Goal: Task Accomplishment & Management: Complete application form

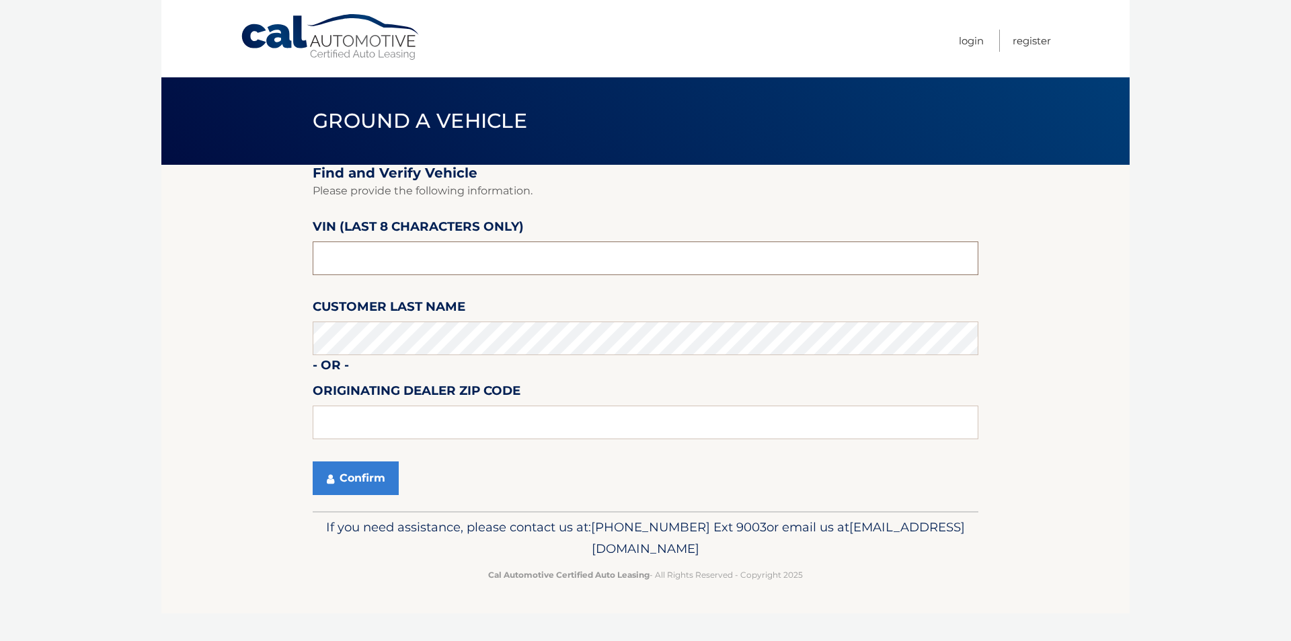
click at [395, 259] on input "text" at bounding box center [646, 258] width 666 height 34
type input "pn61718*"
click at [371, 478] on button "Confirm" at bounding box center [356, 478] width 86 height 34
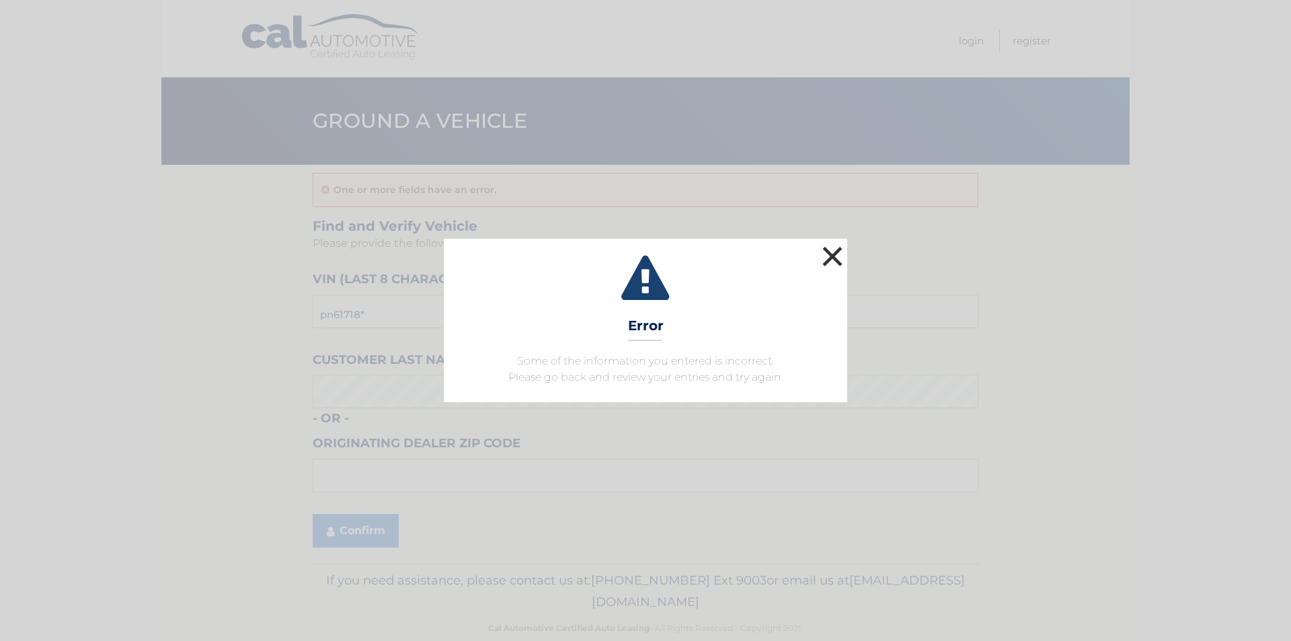
click at [830, 245] on button "×" at bounding box center [832, 256] width 27 height 27
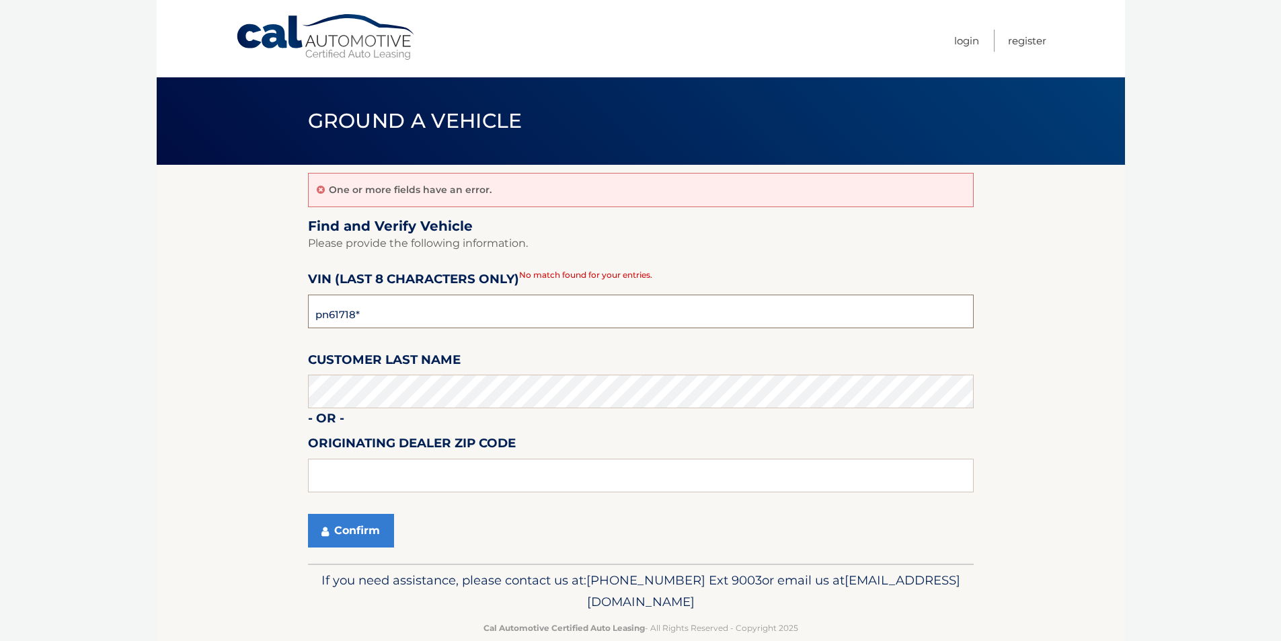
drag, startPoint x: 399, startPoint y: 309, endPoint x: 143, endPoint y: 309, distance: 256.2
click at [171, 309] on section "One or more fields have an error. Find and Verify Vehicle Please provide the fo…" at bounding box center [641, 364] width 968 height 399
type input "NPN61718"
click at [366, 529] on button "Confirm" at bounding box center [351, 531] width 86 height 34
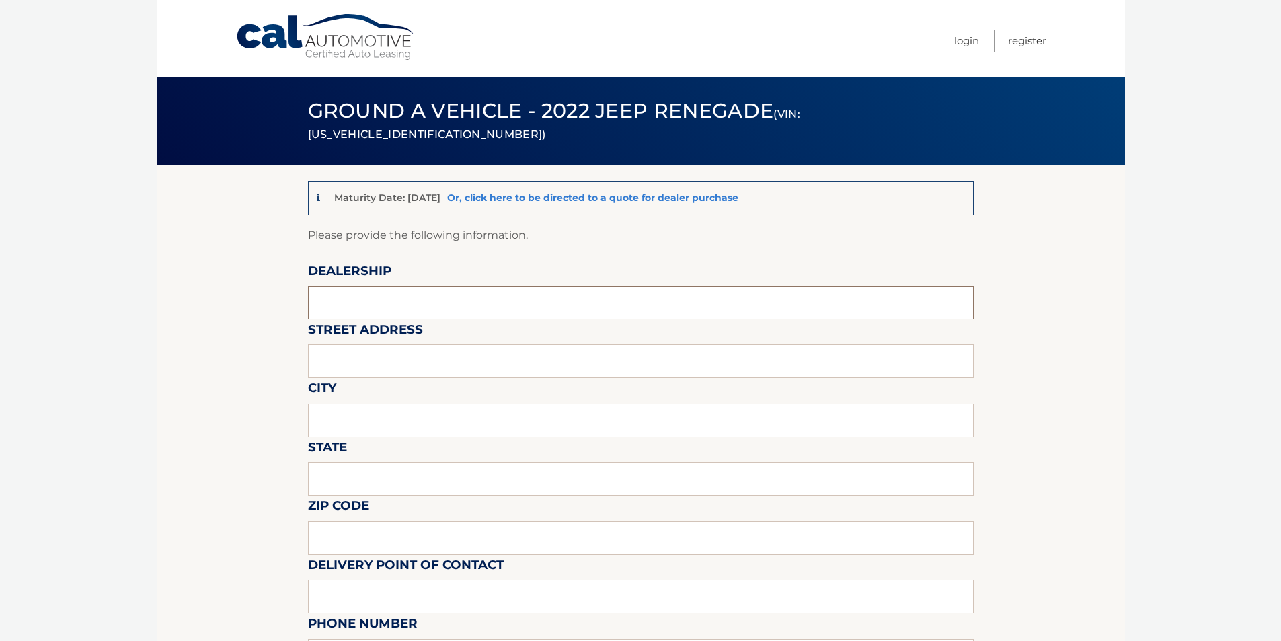
click at [355, 304] on input "text" at bounding box center [641, 303] width 666 height 34
type input "PADDOCK CHEVROLET"
click at [393, 360] on input "text" at bounding box center [641, 361] width 666 height 34
click at [371, 363] on input "text" at bounding box center [641, 361] width 666 height 34
type input "3232 DELAWARE AVE"
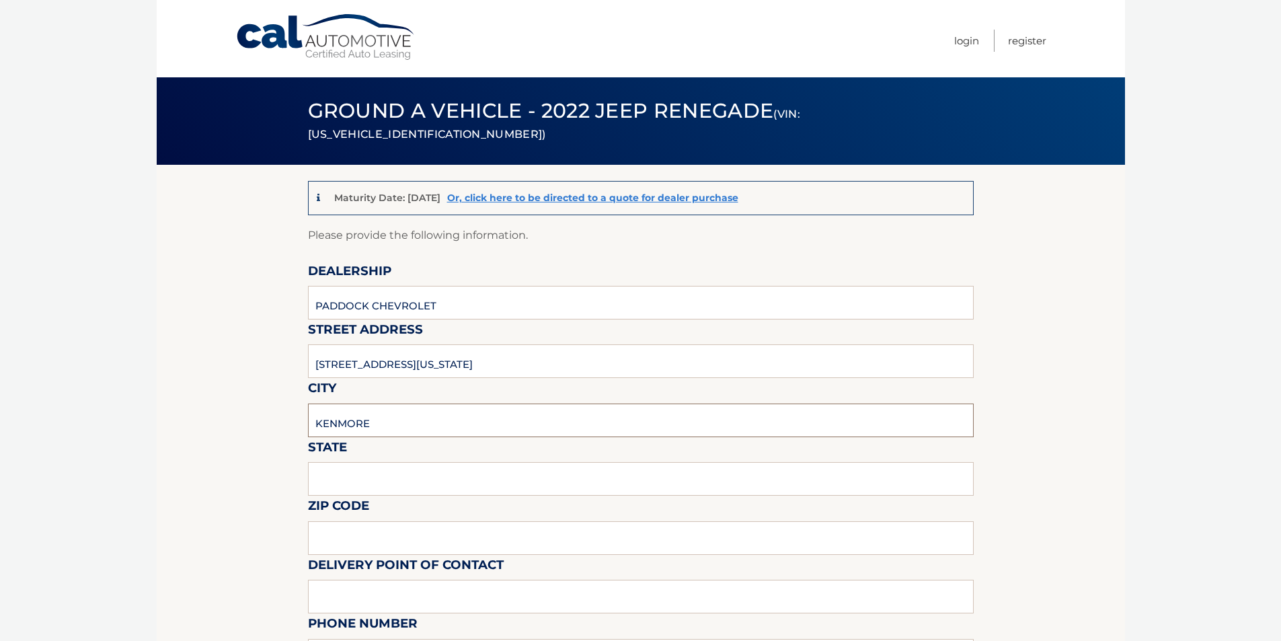
type input "KENMORE"
type input "NY"
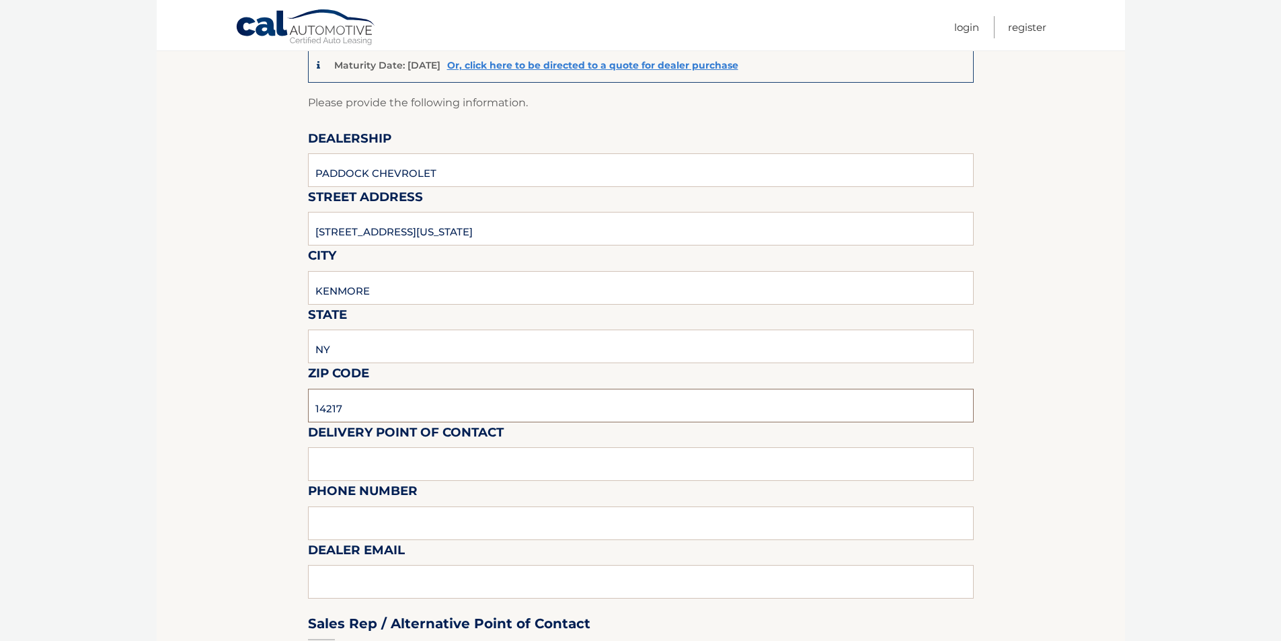
scroll to position [134, 0]
type input "14217"
click at [389, 464] on input "text" at bounding box center [641, 462] width 666 height 34
type input "Paul Galletti"
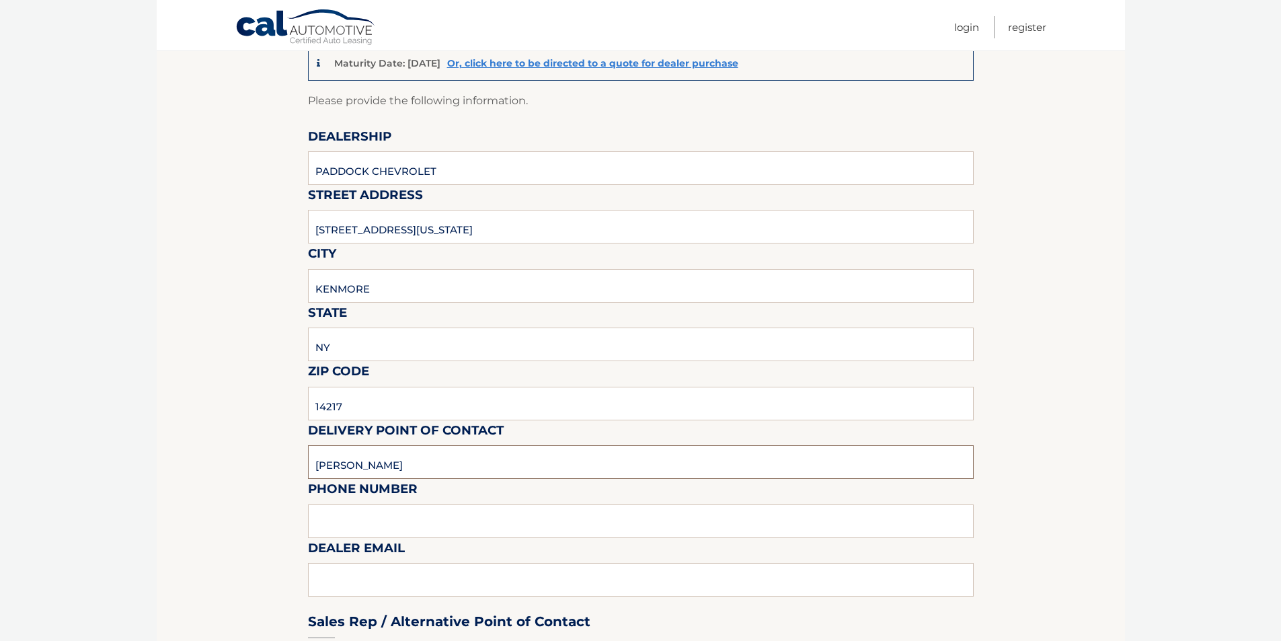
type input "7162611070"
type input "galletti@paddockchevrolet.com"
click at [362, 522] on input "7162611070" at bounding box center [641, 521] width 666 height 34
click at [570, 514] on input "7162611070" at bounding box center [641, 521] width 666 height 34
click at [110, 506] on html "Cal Automotive Menu Login Register (VIN: ZACNJDB12NPN61718)" at bounding box center [640, 186] width 1281 height 641
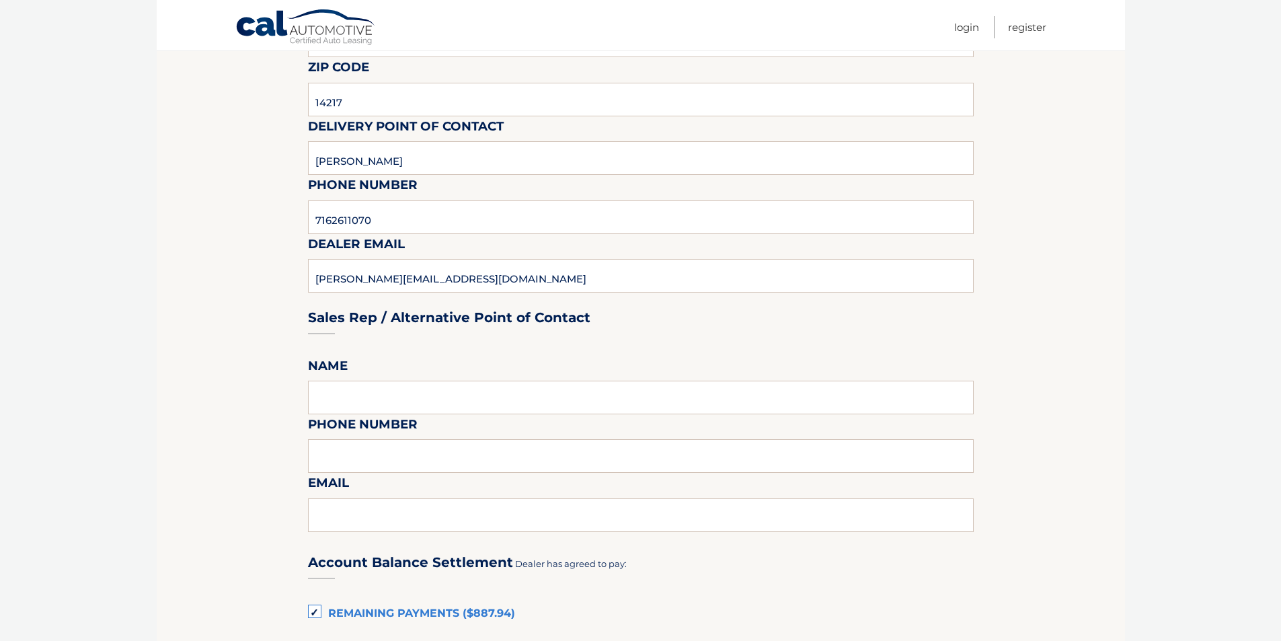
scroll to position [538, 0]
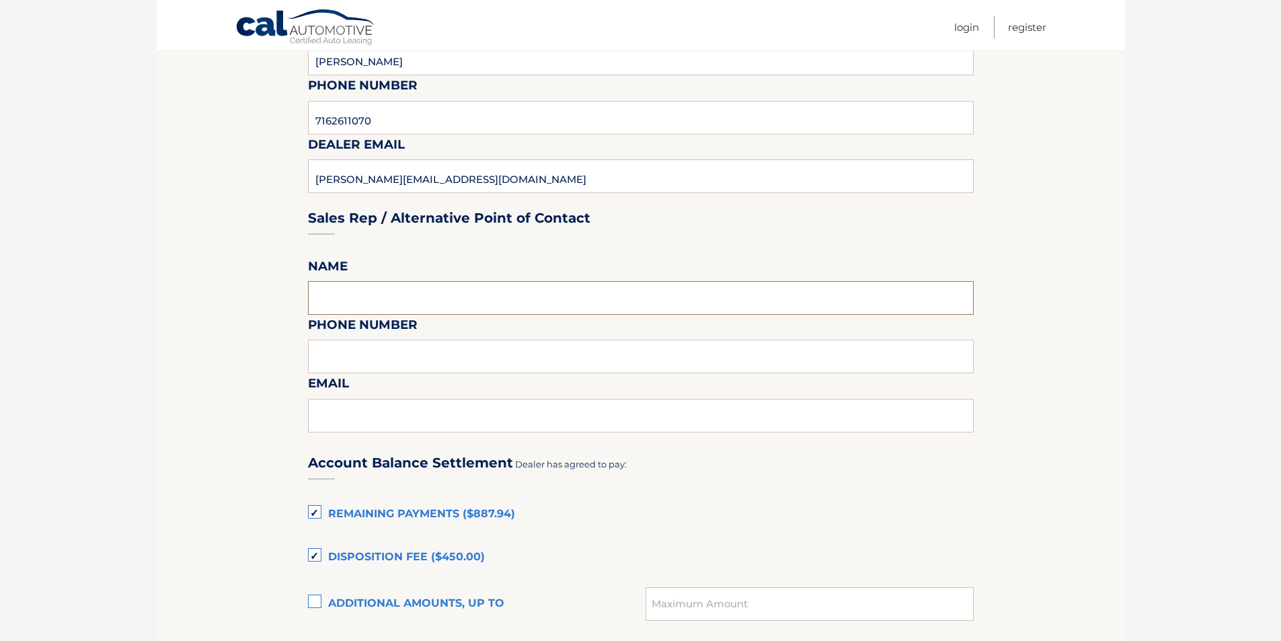
click at [356, 305] on input "text" at bounding box center [641, 298] width 666 height 34
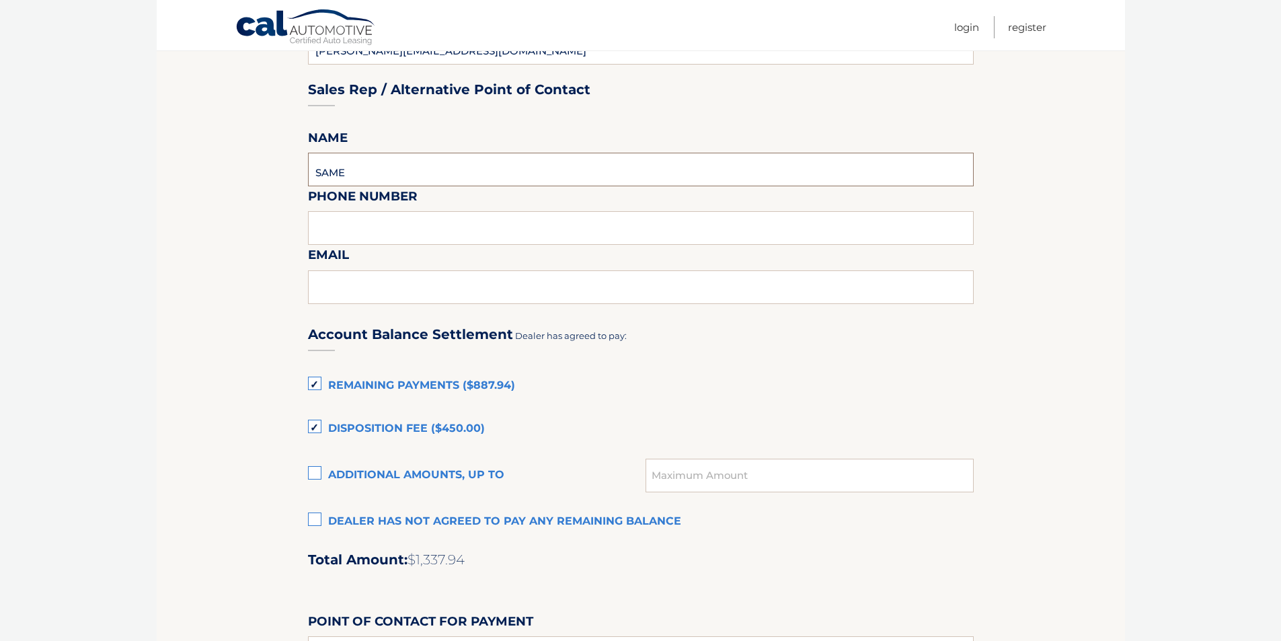
scroll to position [672, 0]
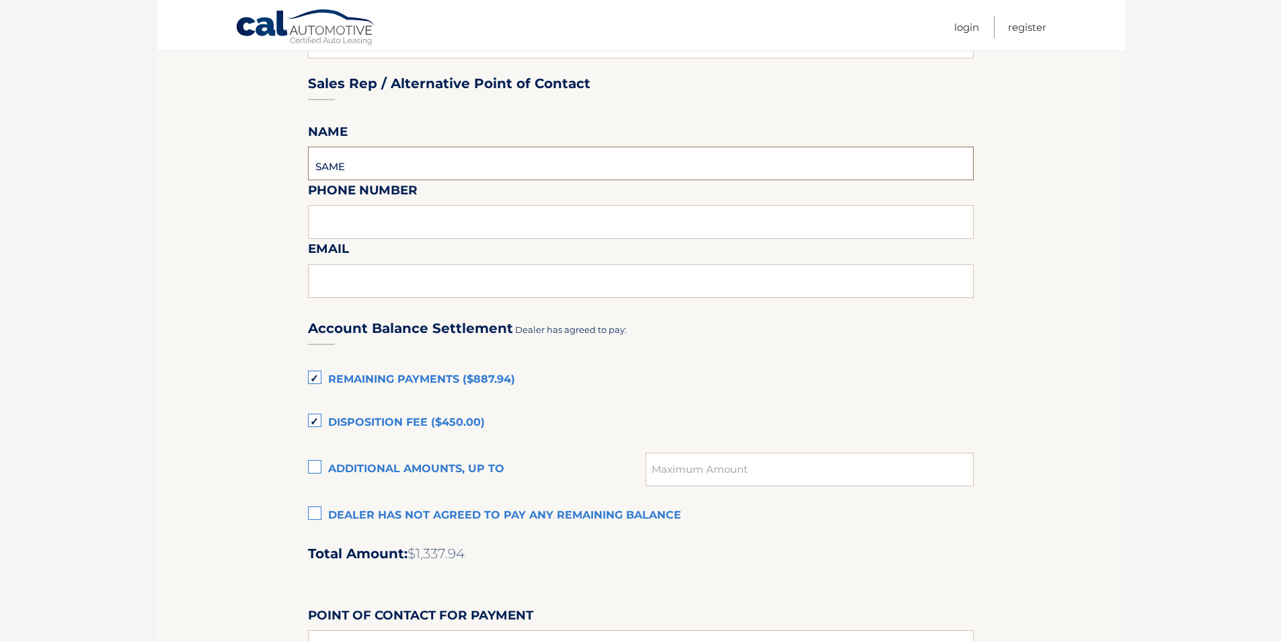
type input "SAME"
click at [317, 512] on label "Dealer has not agreed to pay any remaining balance" at bounding box center [641, 515] width 666 height 27
click at [0, 0] on input "Dealer has not agreed to pay any remaining balance" at bounding box center [0, 0] width 0 height 0
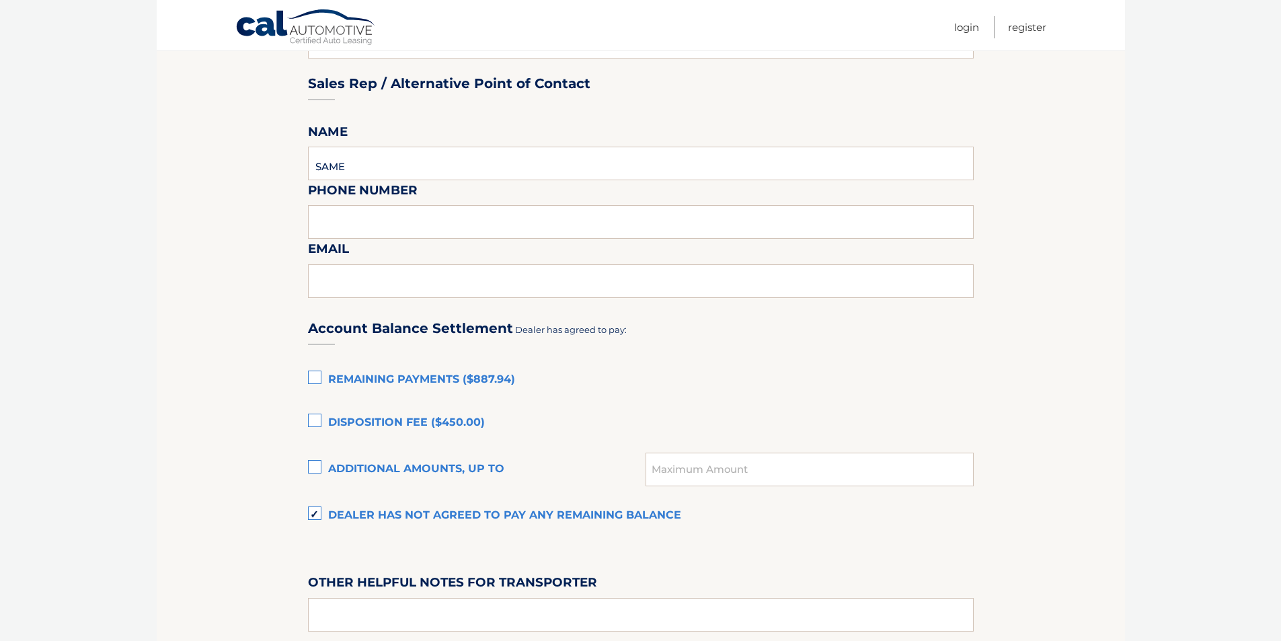
click at [311, 516] on label "Dealer has not agreed to pay any remaining balance" at bounding box center [641, 515] width 666 height 27
click at [0, 0] on input "Dealer has not agreed to pay any remaining balance" at bounding box center [0, 0] width 0 height 0
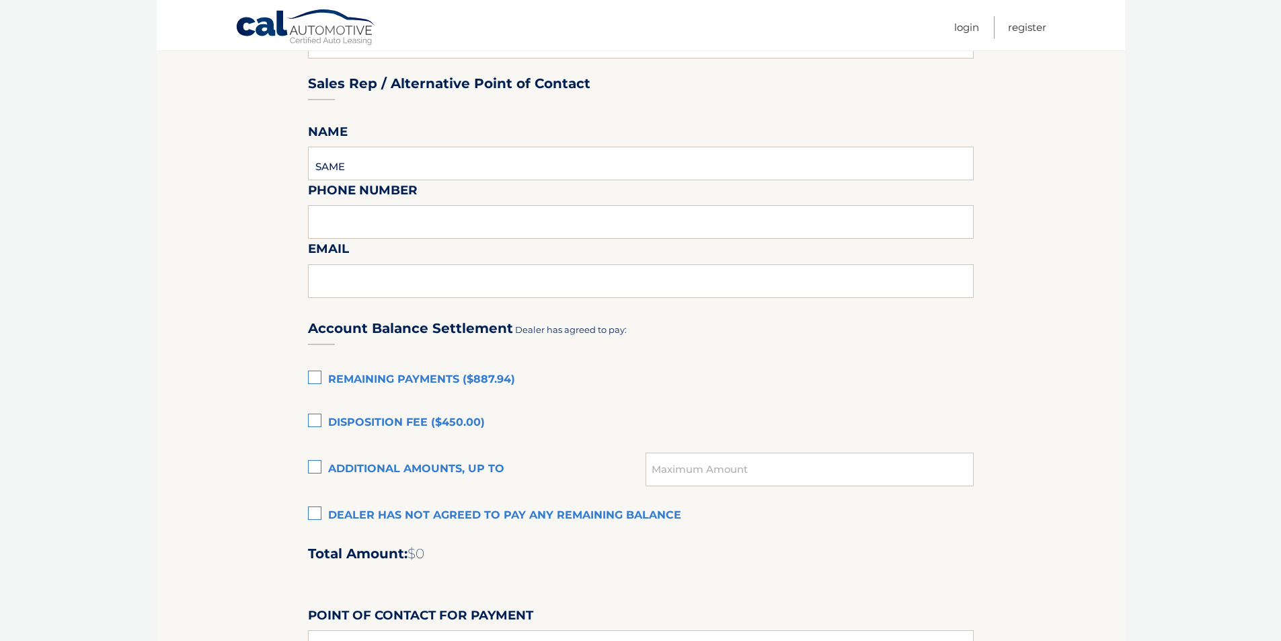
click at [321, 420] on label "Disposition Fee ($450.00)" at bounding box center [641, 423] width 666 height 27
click at [0, 0] on input "Disposition Fee ($450.00)" at bounding box center [0, 0] width 0 height 0
click at [311, 377] on label "Remaining Payments ($887.94)" at bounding box center [641, 379] width 666 height 27
click at [0, 0] on input "Remaining Payments ($887.94)" at bounding box center [0, 0] width 0 height 0
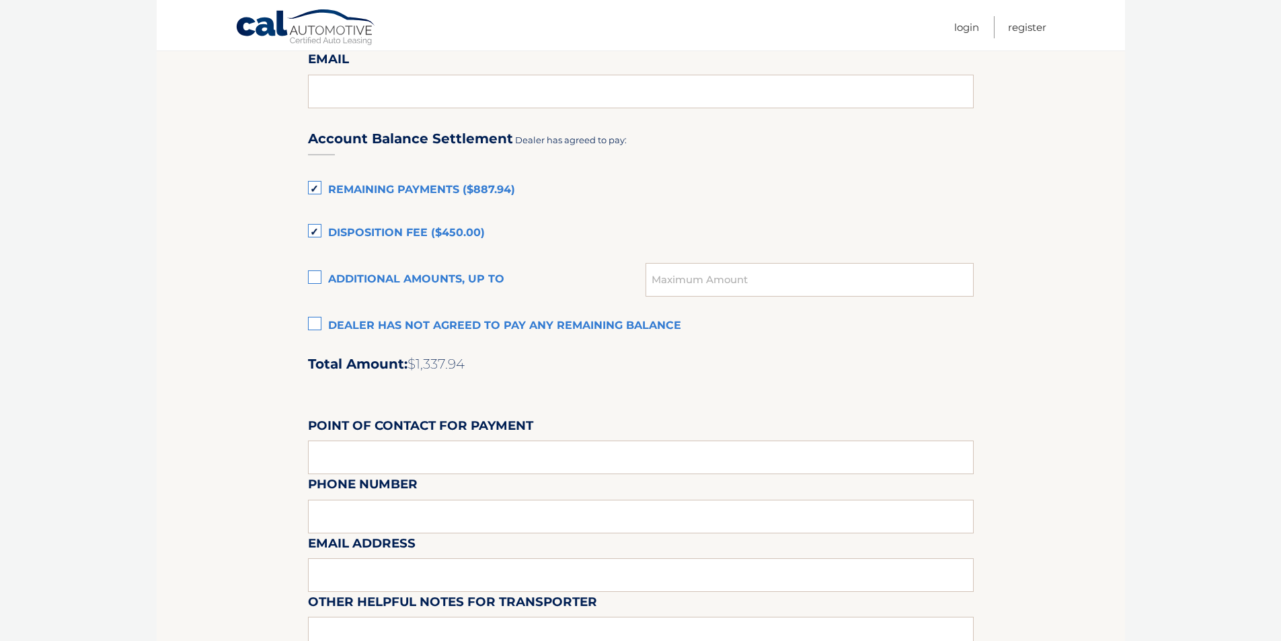
scroll to position [874, 0]
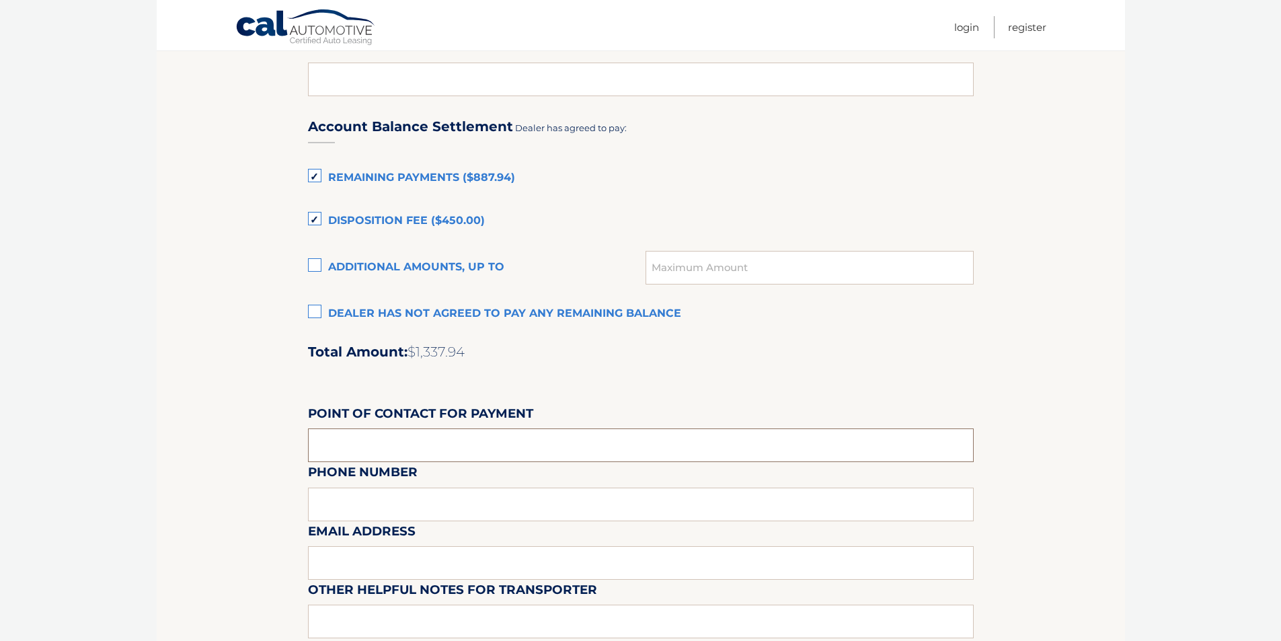
click at [379, 448] on input "text" at bounding box center [641, 445] width 666 height 34
type input "ALEC SPENCER"
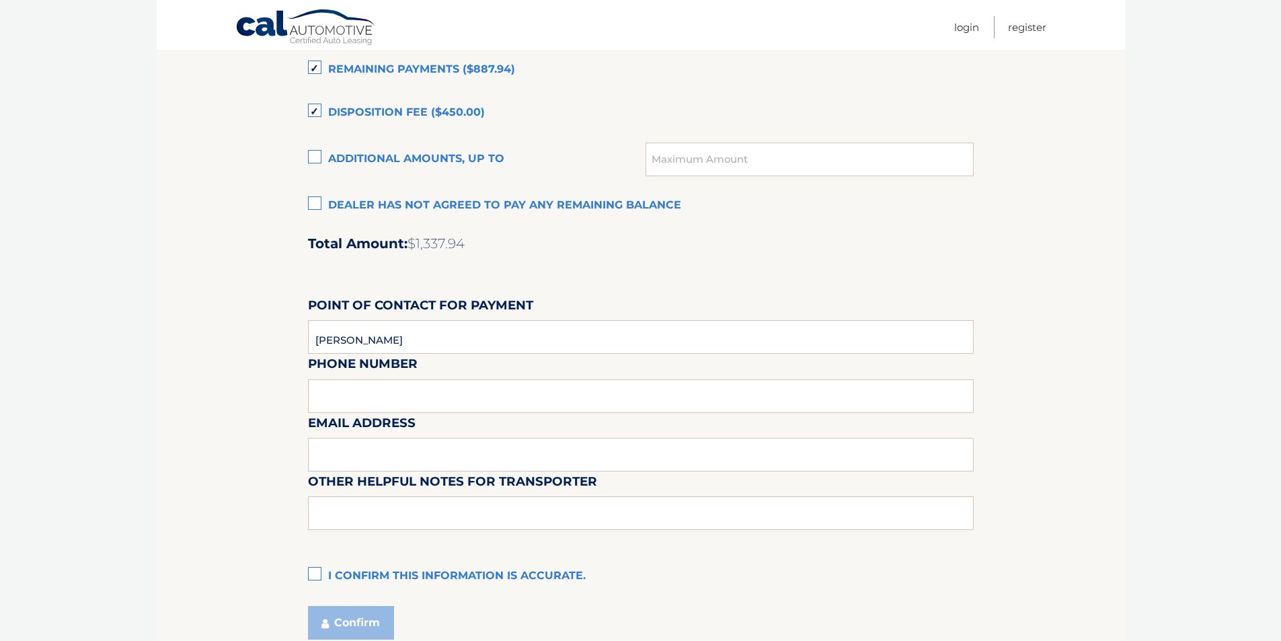
scroll to position [1009, 0]
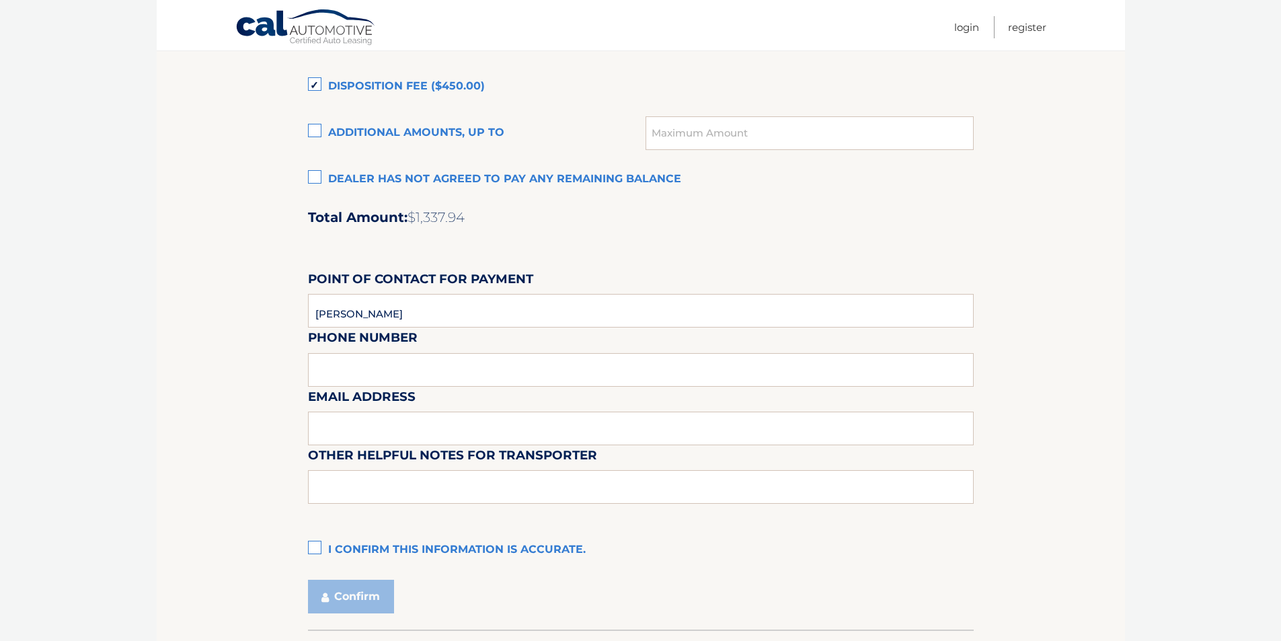
click at [364, 372] on div "Email Address" at bounding box center [641, 356] width 666 height 59
click at [365, 375] on div "Email Address" at bounding box center [641, 356] width 666 height 59
click at [346, 373] on div "Email Address" at bounding box center [641, 356] width 666 height 59
click at [481, 303] on input "ALEC SPENCER" at bounding box center [641, 311] width 666 height 34
click at [358, 375] on div "Email Address" at bounding box center [641, 356] width 666 height 59
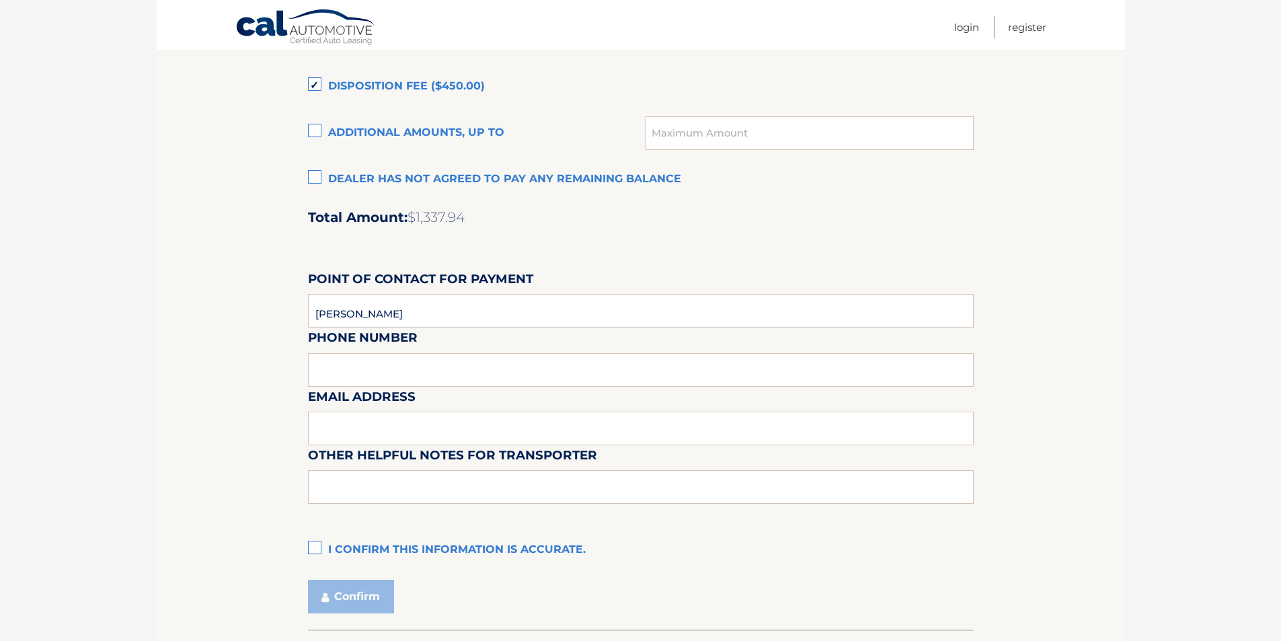
click at [317, 545] on label "I confirm this information is accurate." at bounding box center [641, 550] width 666 height 27
click at [0, 0] on input "I confirm this information is accurate." at bounding box center [0, 0] width 0 height 0
click at [354, 428] on input "text" at bounding box center [641, 429] width 666 height 34
type input "ASPENCER@PADDOCKCHEVROLET.COM"
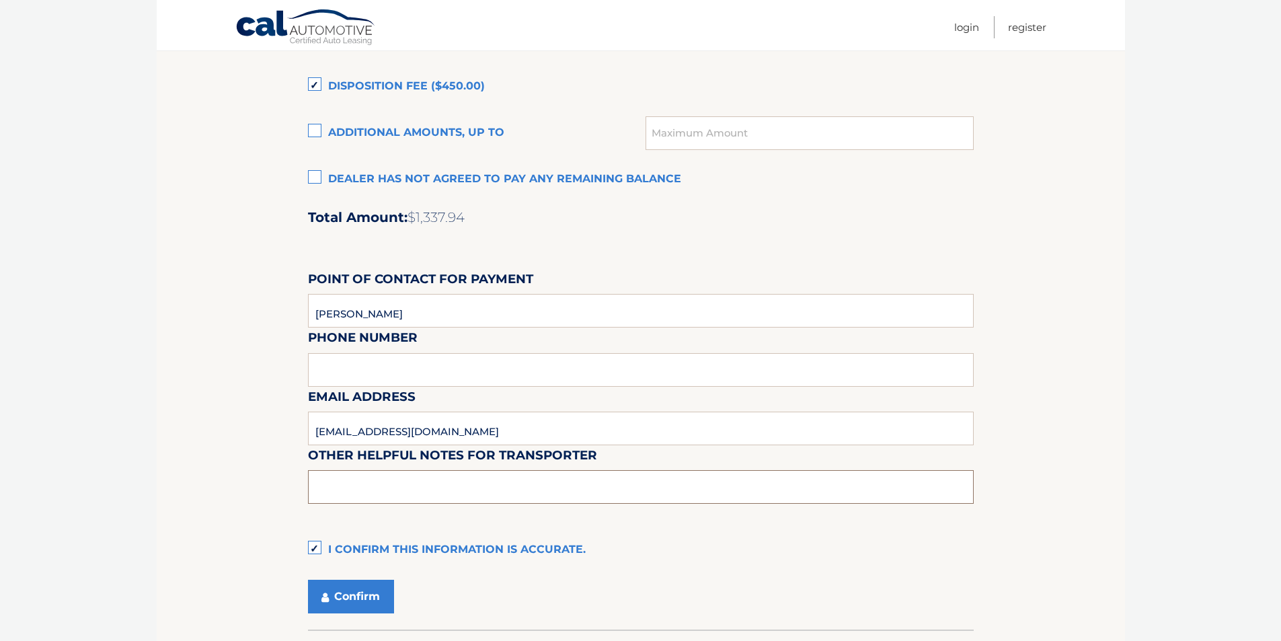
click at [418, 492] on input "text" at bounding box center [641, 487] width 666 height 34
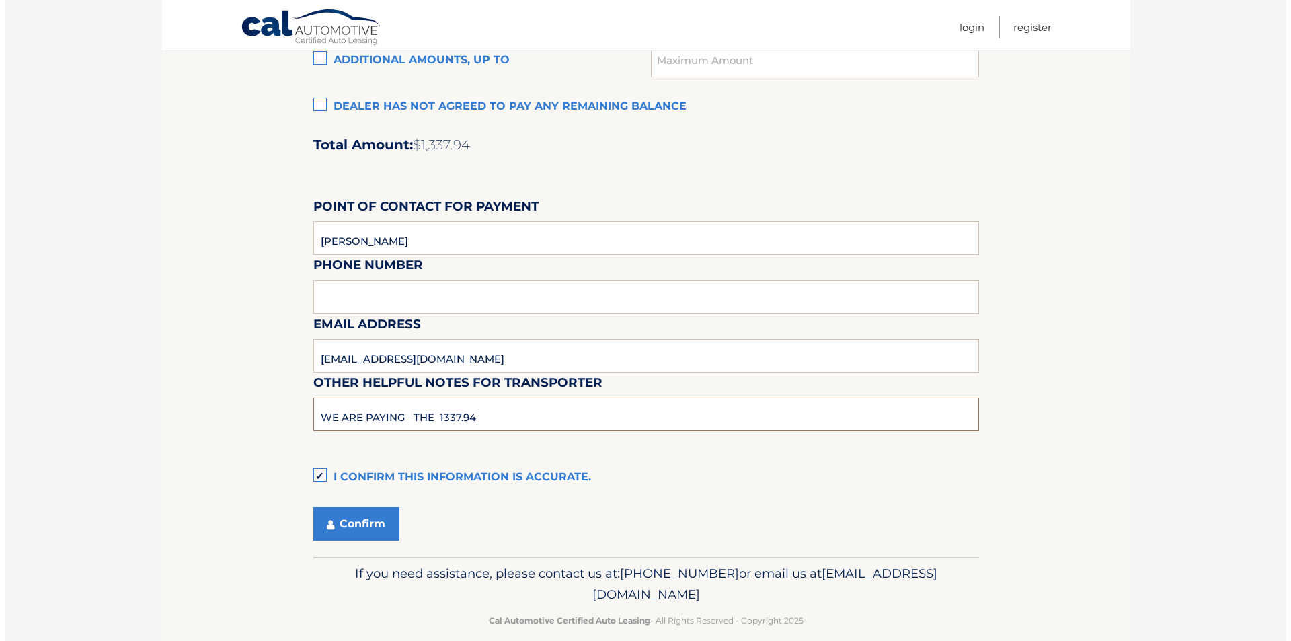
scroll to position [1099, 0]
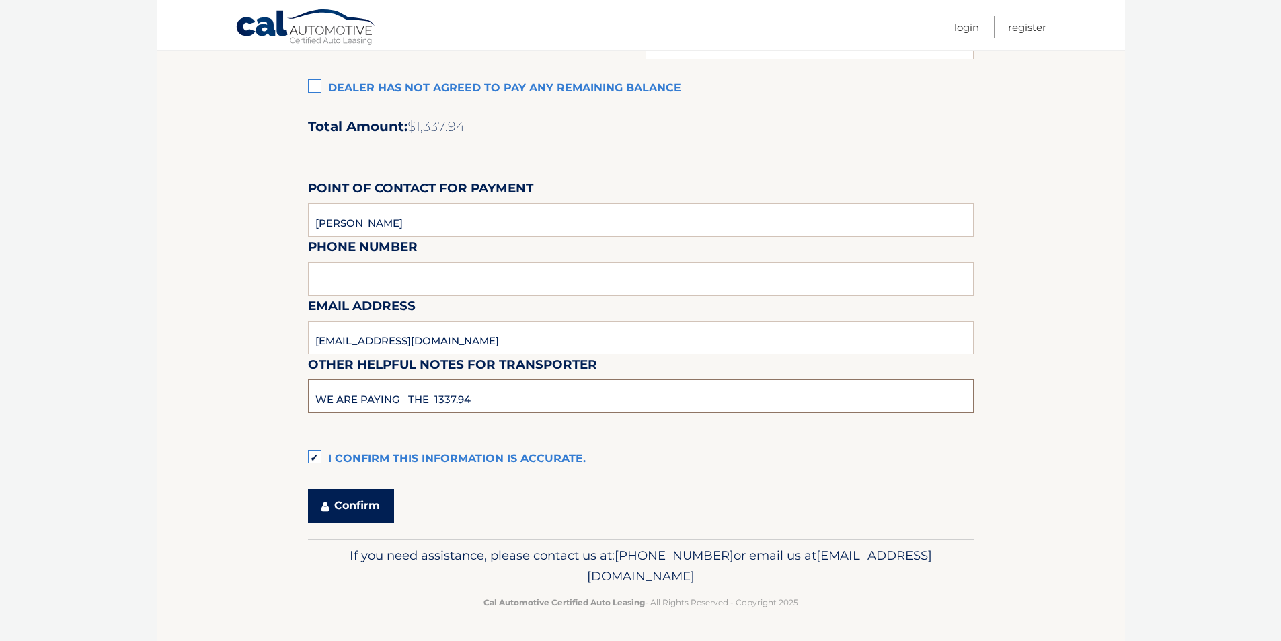
type input "WE ARE PAYING THE 1337.94"
click at [342, 495] on button "Confirm" at bounding box center [351, 506] width 86 height 34
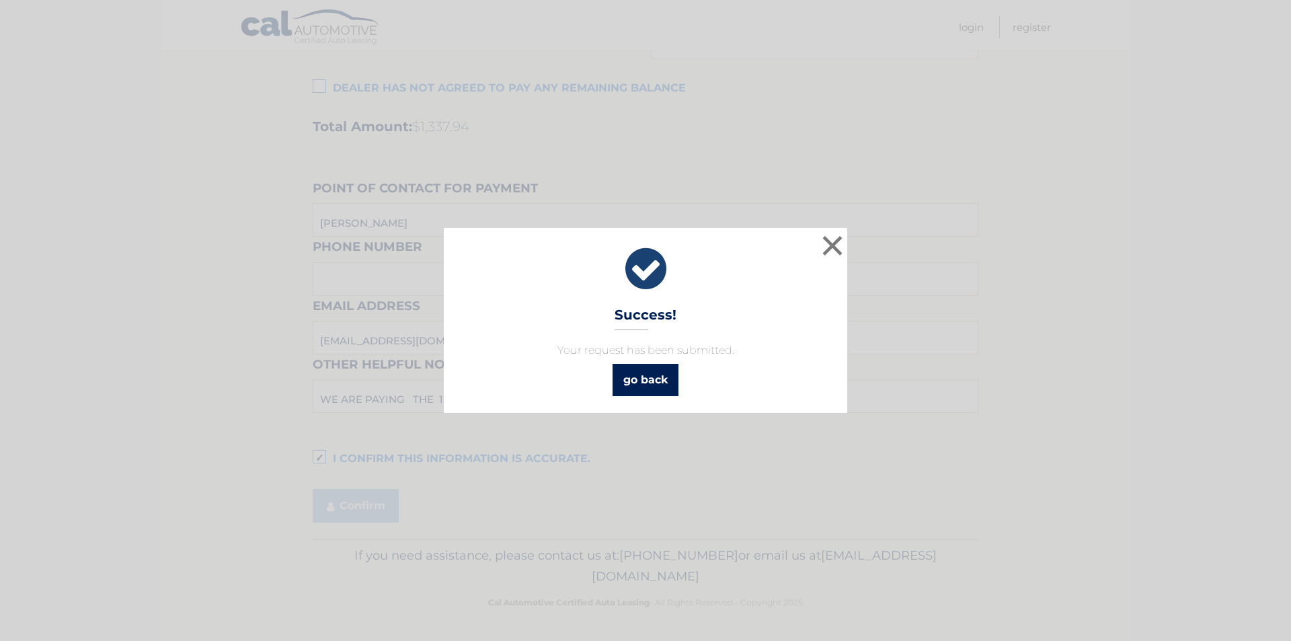
click at [656, 381] on link "go back" at bounding box center [646, 380] width 66 height 32
